Goal: Find specific page/section: Find specific page/section

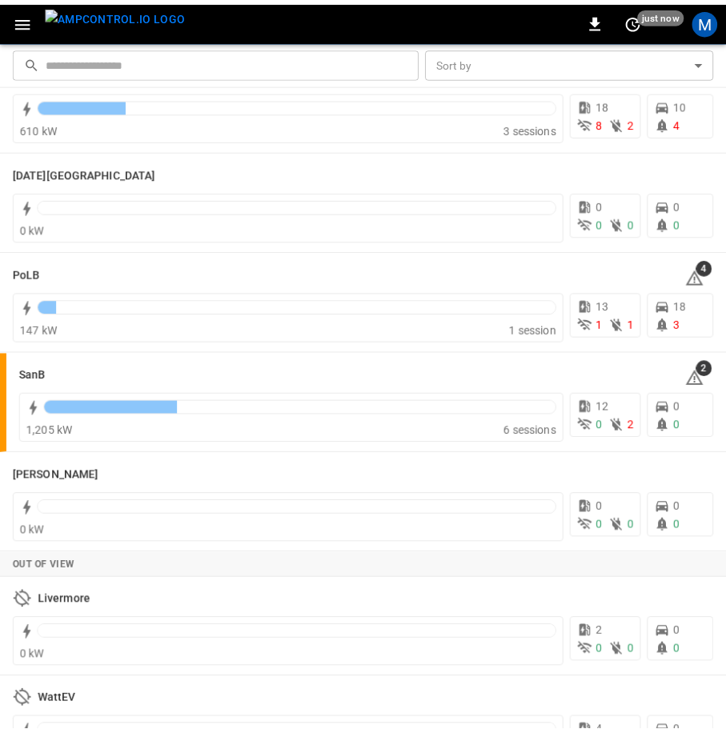
scroll to position [306, 0]
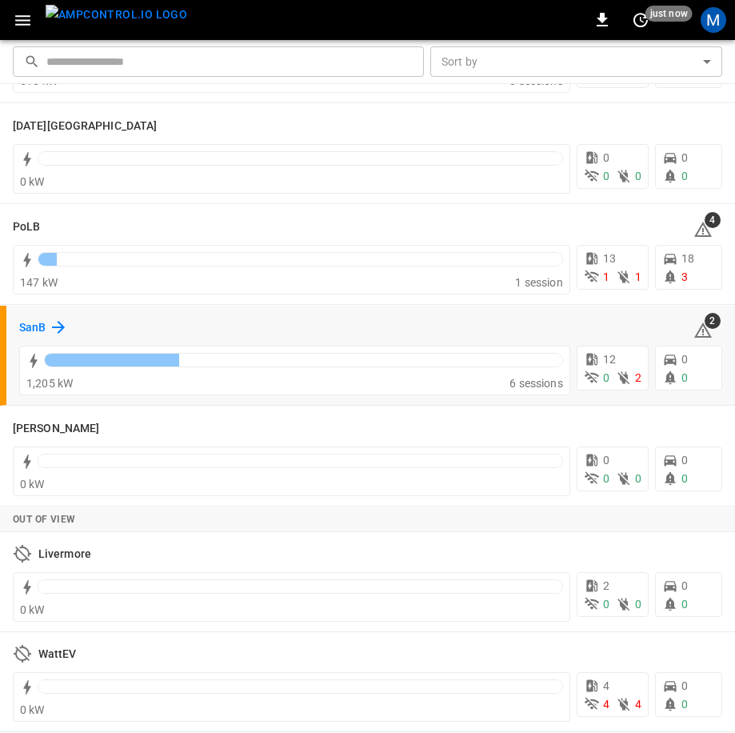
click at [26, 335] on h6 "SanB" at bounding box center [32, 328] width 26 height 18
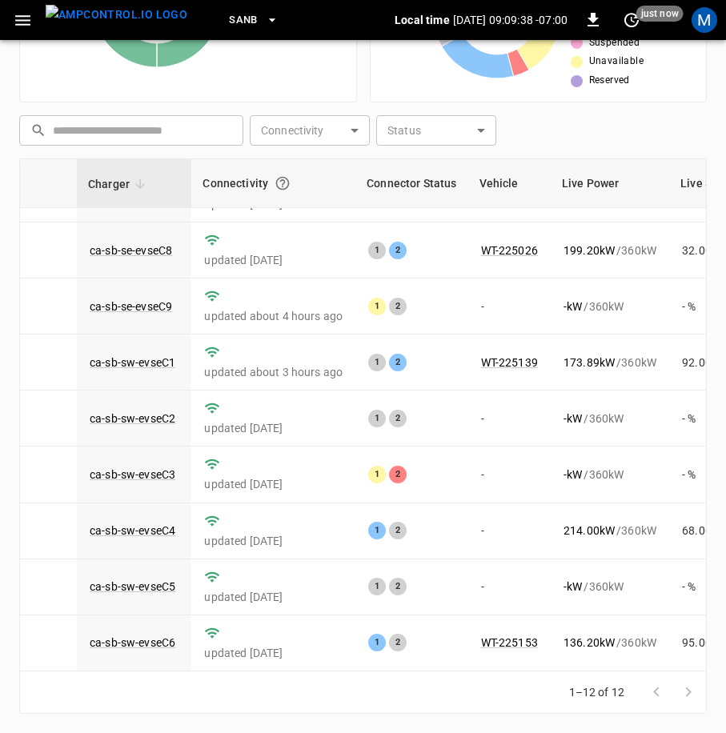
scroll to position [229, 71]
